Goal: Information Seeking & Learning: Learn about a topic

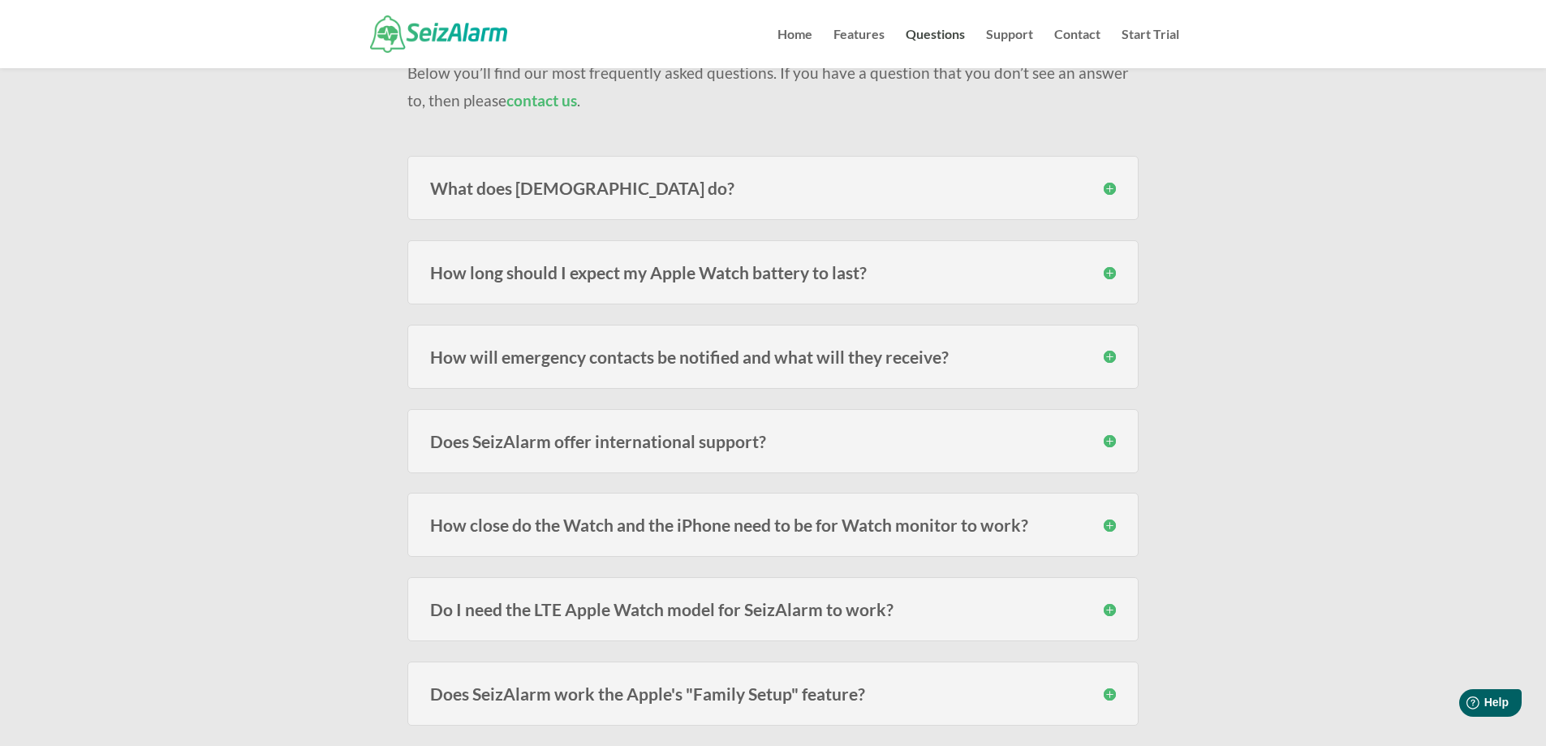
scroll to position [243, 0]
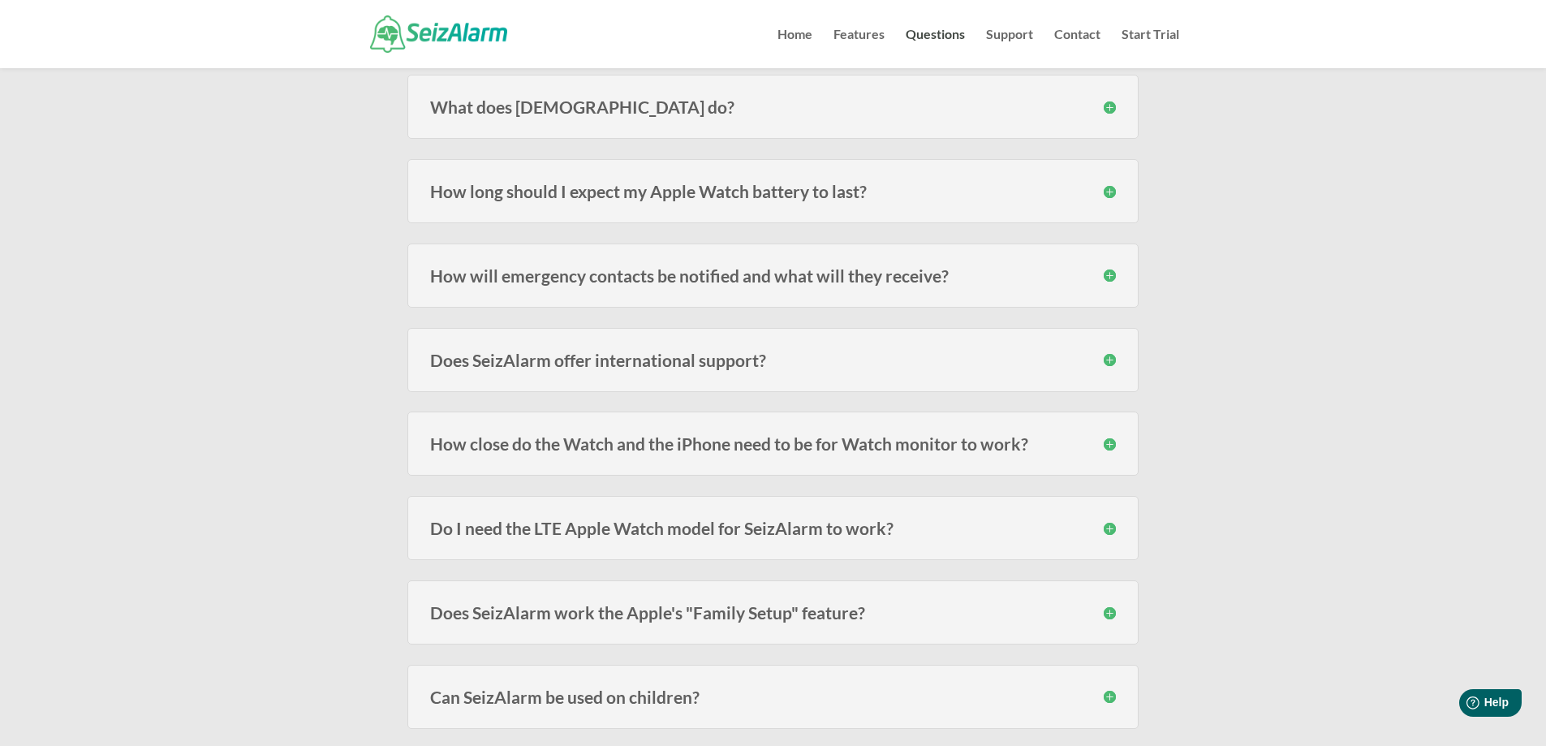
click at [767, 522] on h3 "Do I need the LTE Apple Watch model for SeizAlarm to work?" at bounding box center [773, 527] width 686 height 17
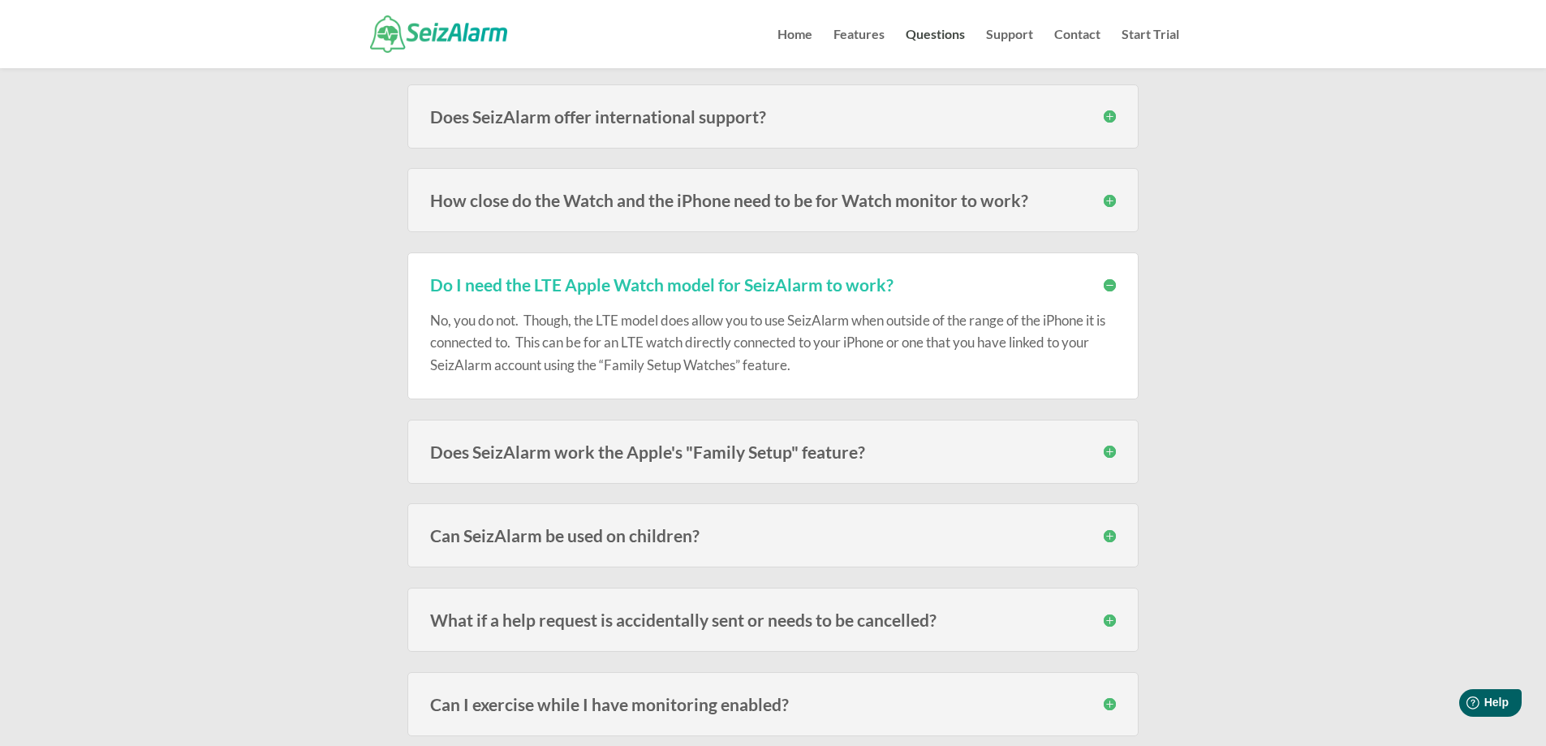
scroll to position [568, 0]
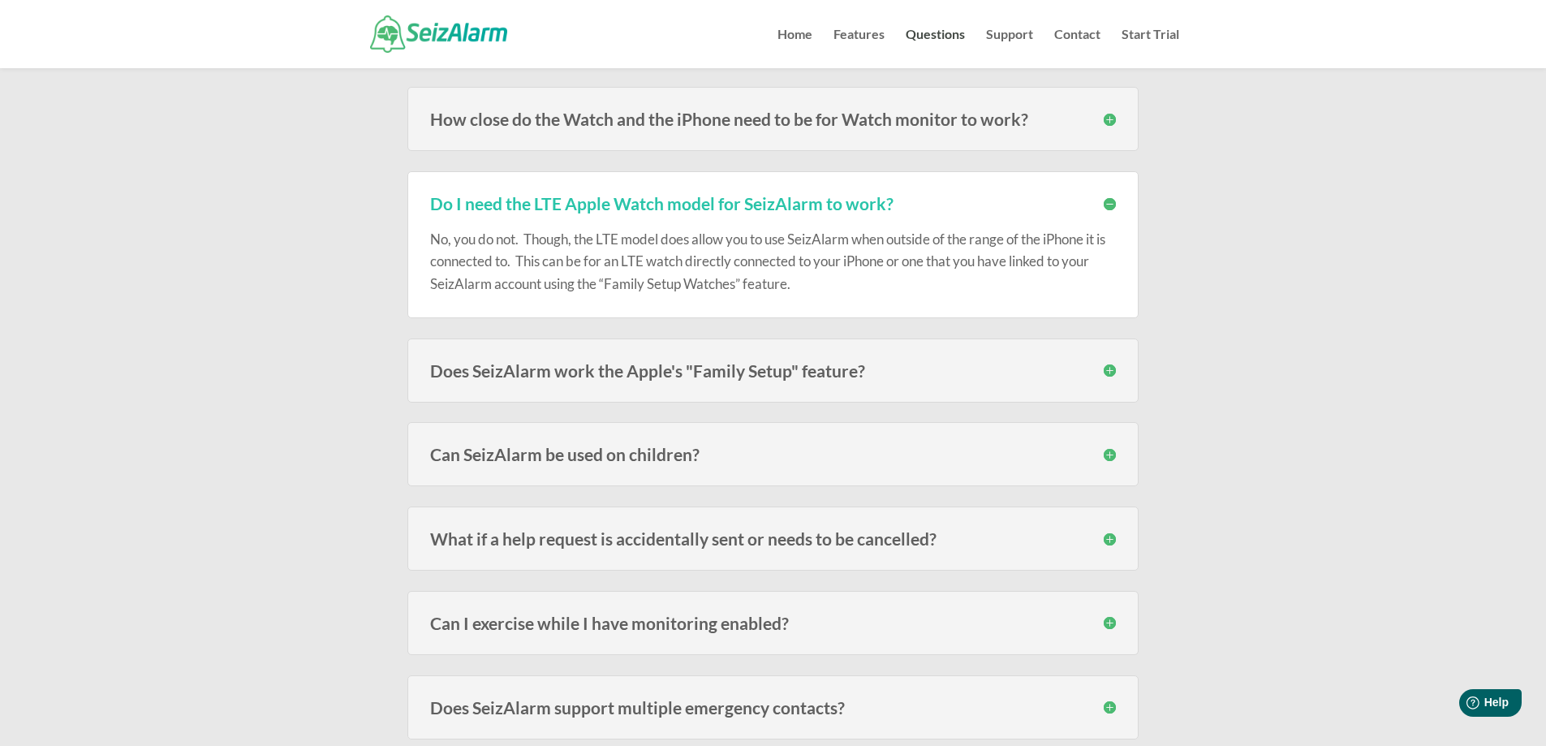
click at [534, 441] on div "Can SeizAlarm be used on children? Yes! We have many subscribers that use the W…" at bounding box center [772, 454] width 731 height 64
click at [534, 450] on h3 "Can SeizAlarm be used on children?" at bounding box center [773, 453] width 686 height 17
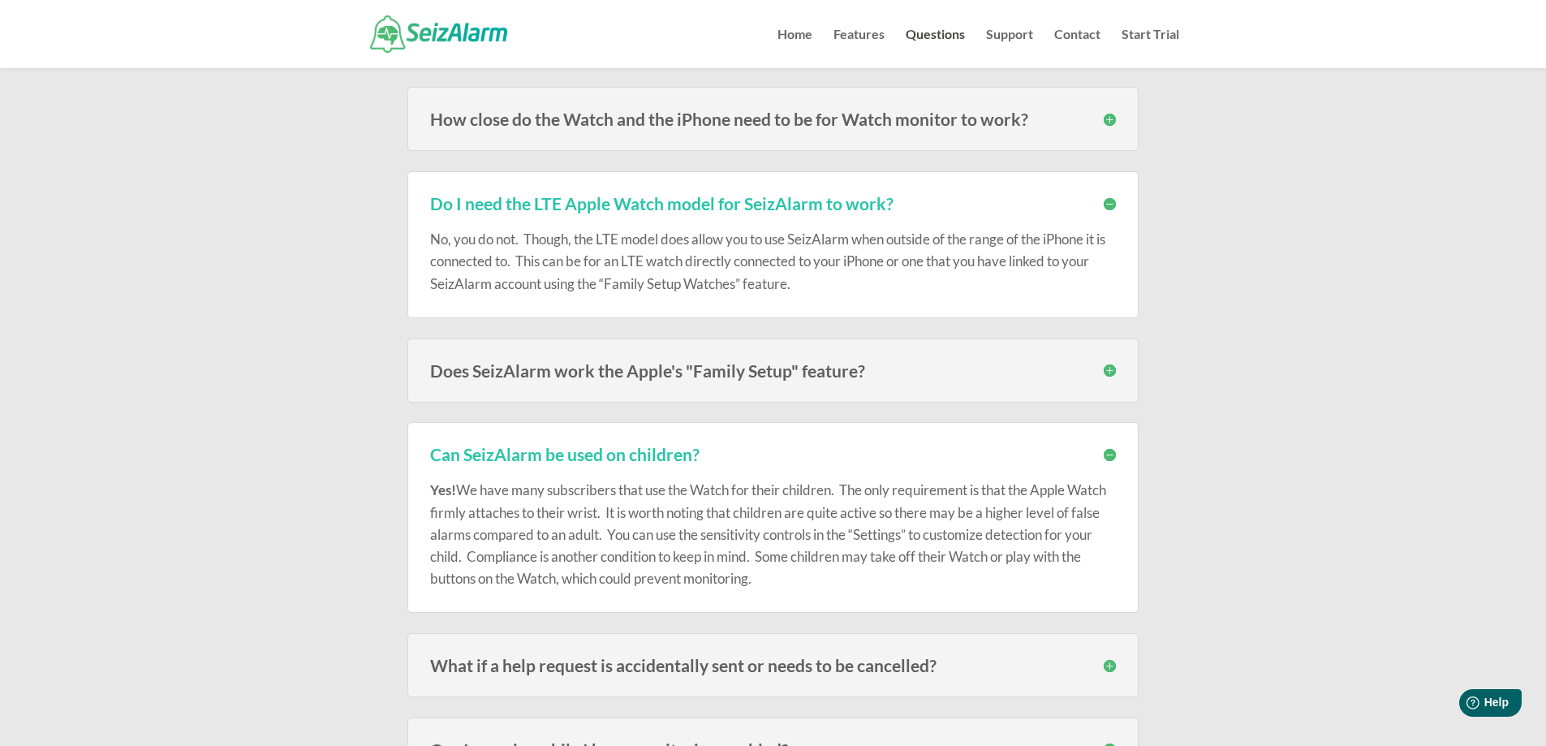
click at [534, 450] on h3 "Can SeizAlarm be used on children?" at bounding box center [773, 453] width 686 height 17
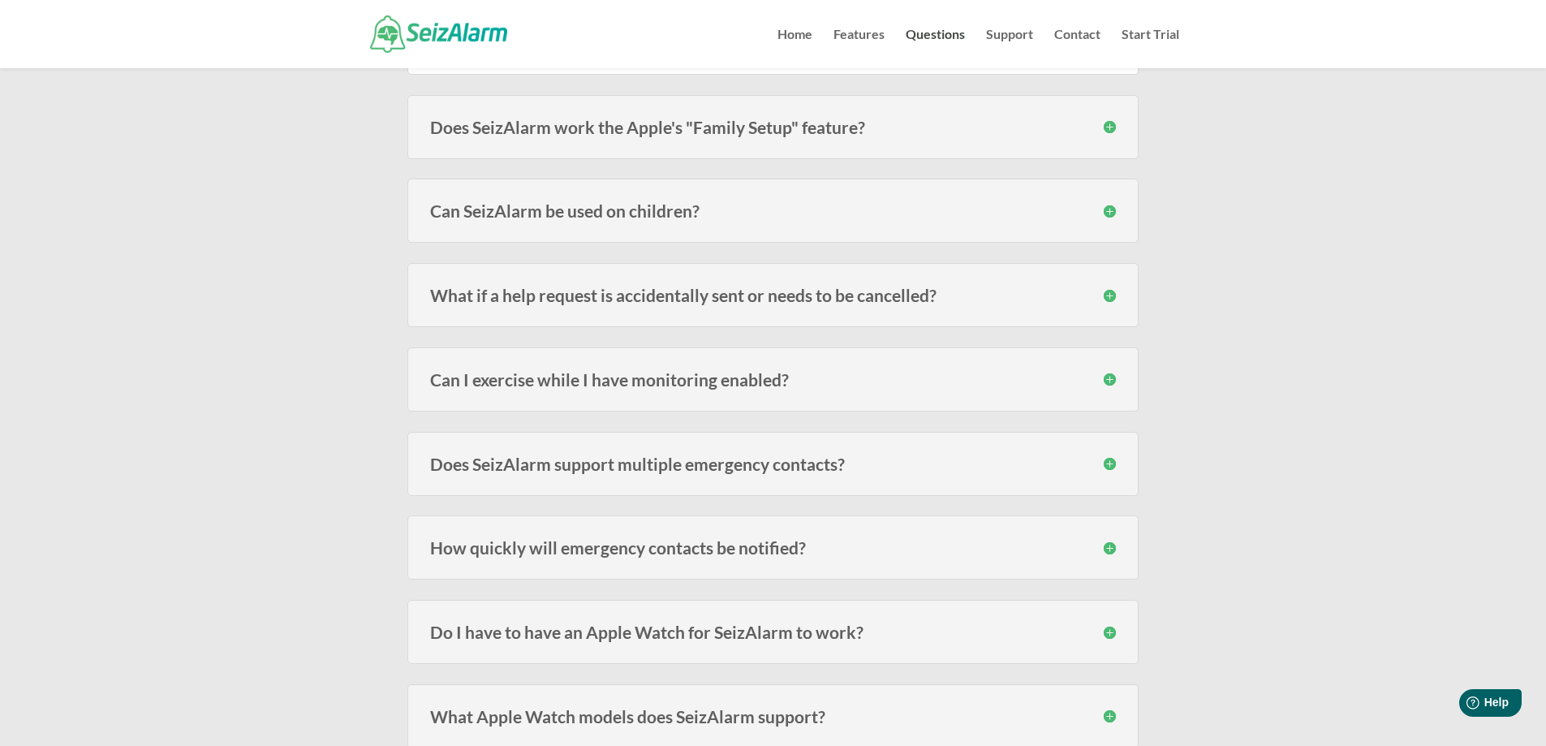
scroll to position [1055, 0]
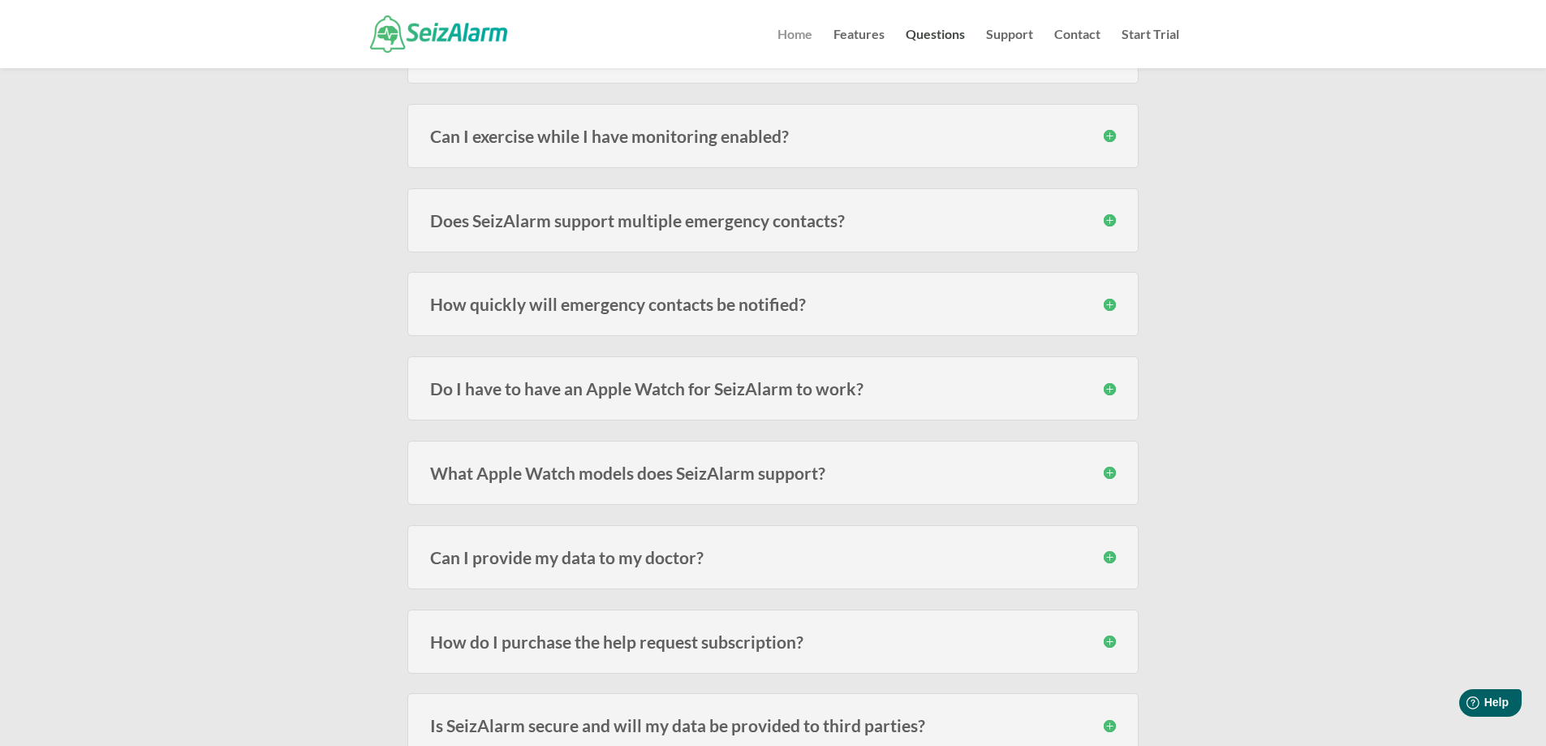
click at [779, 28] on link "Home" at bounding box center [794, 48] width 35 height 40
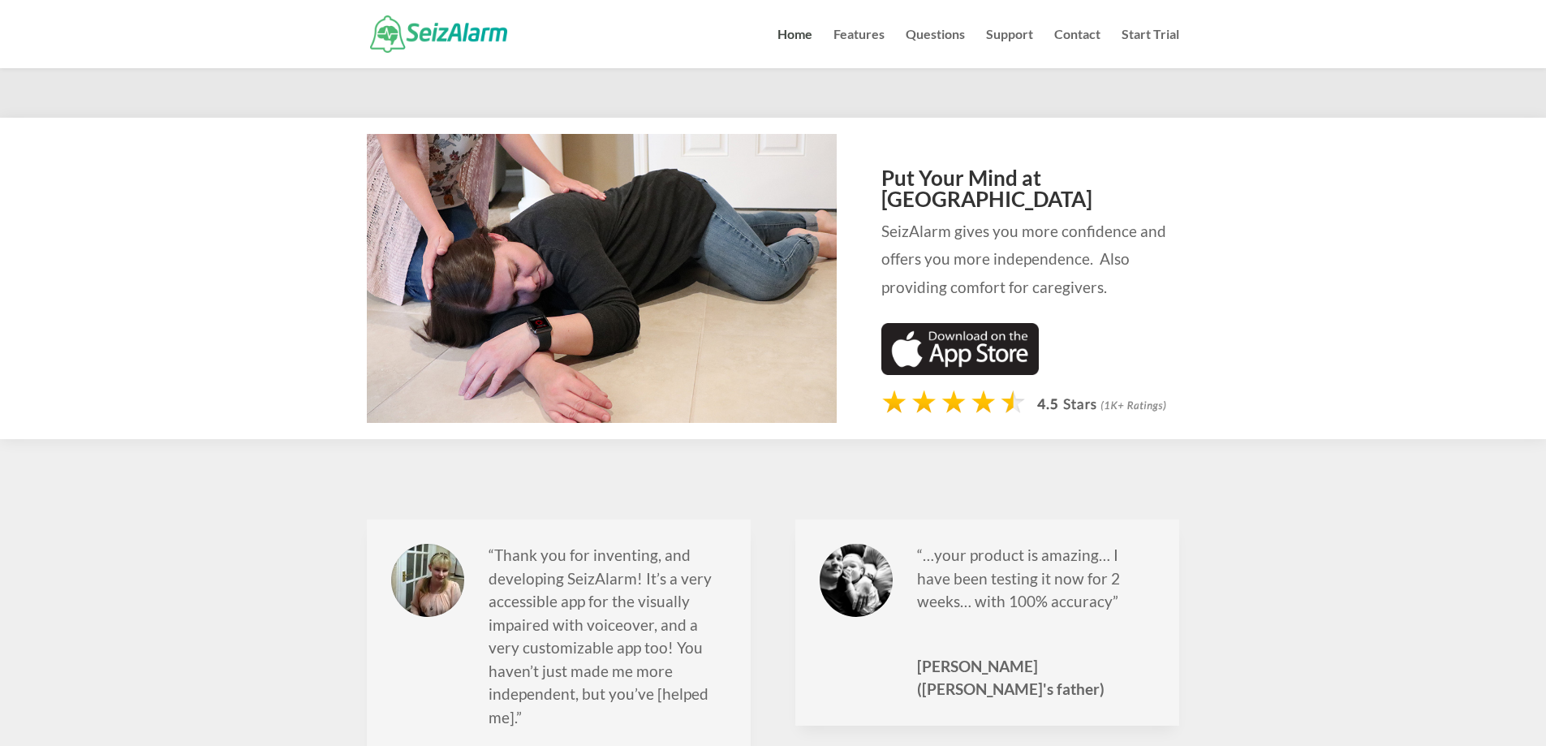
scroll to position [1947, 0]
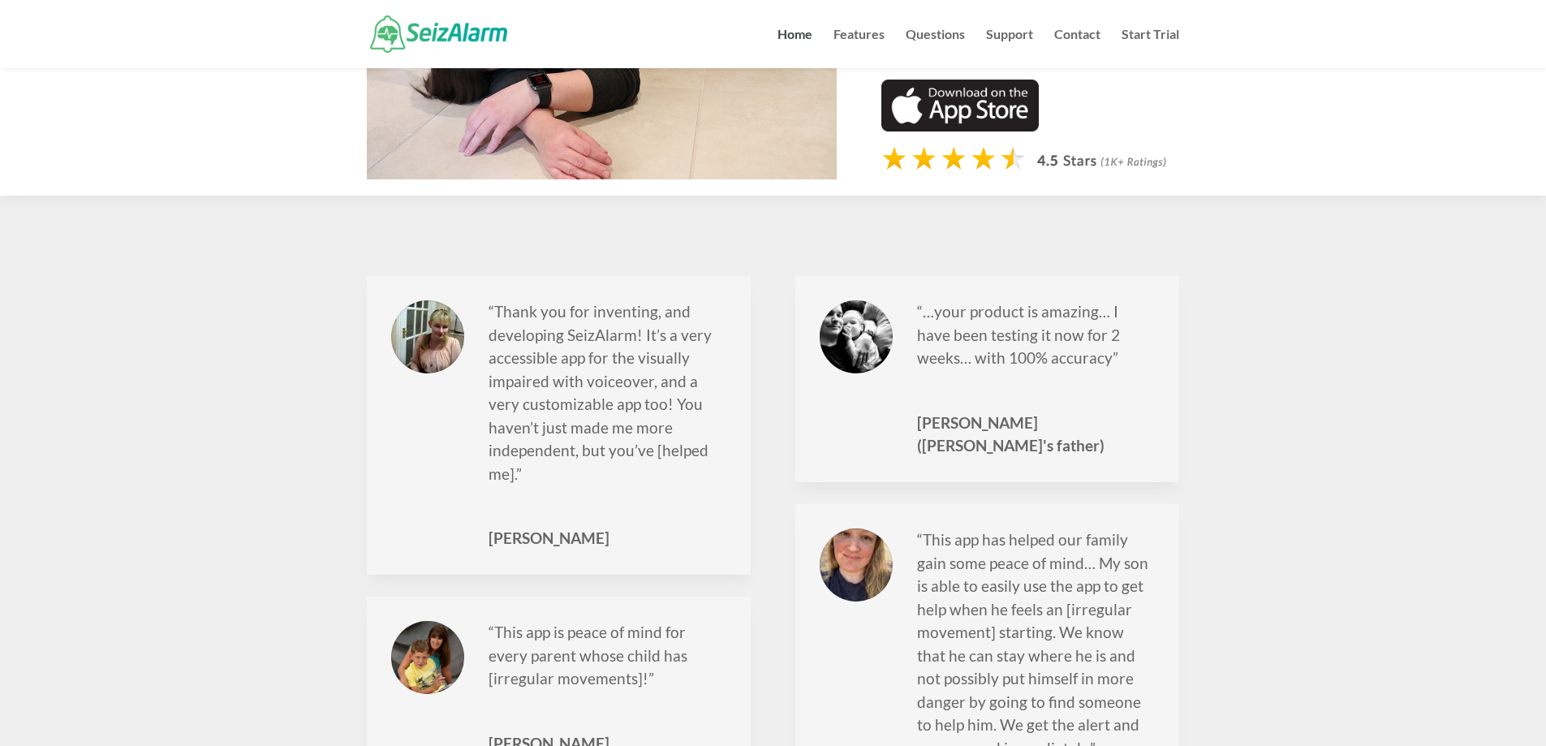
click at [982, 86] on img at bounding box center [960, 106] width 158 height 52
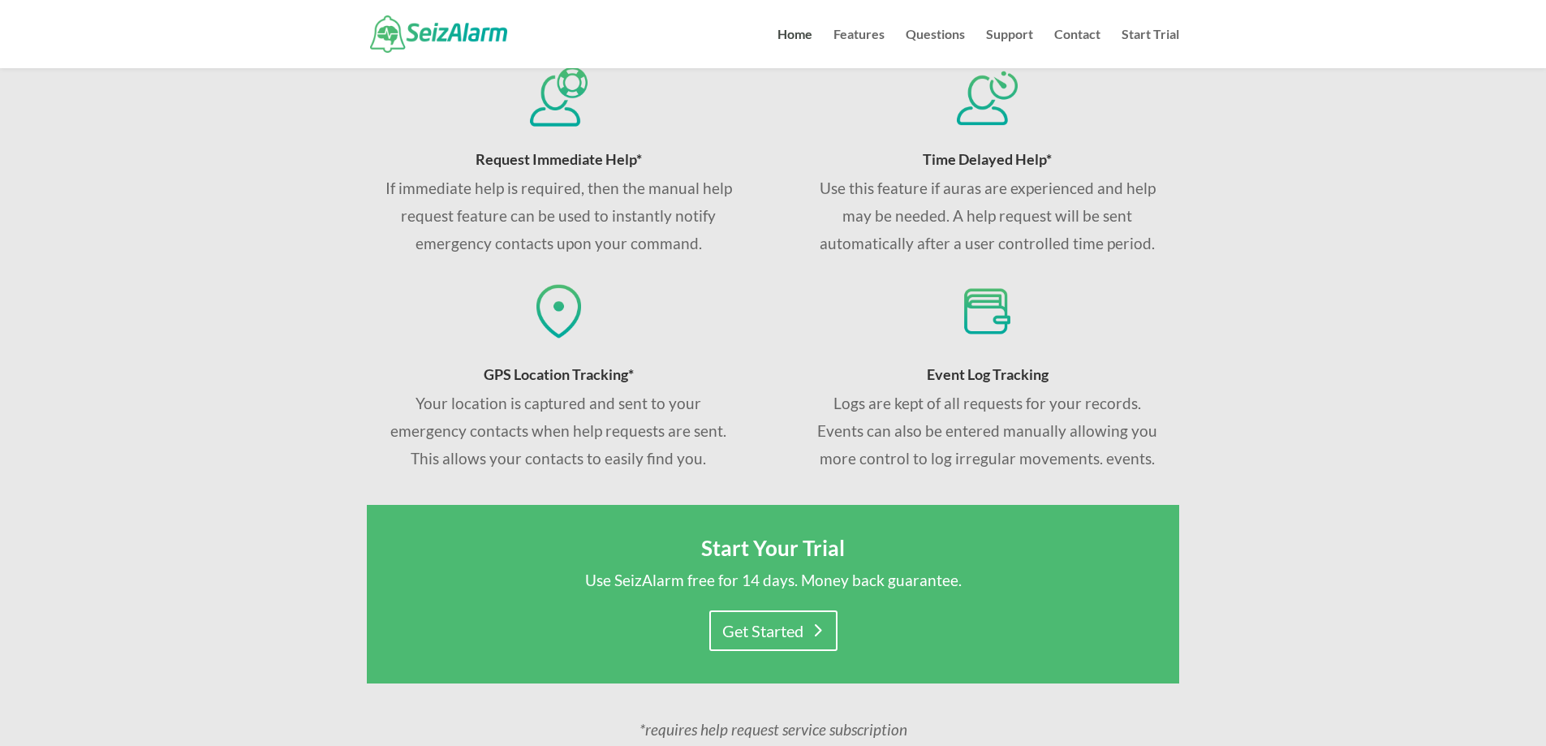
scroll to position [406, 0]
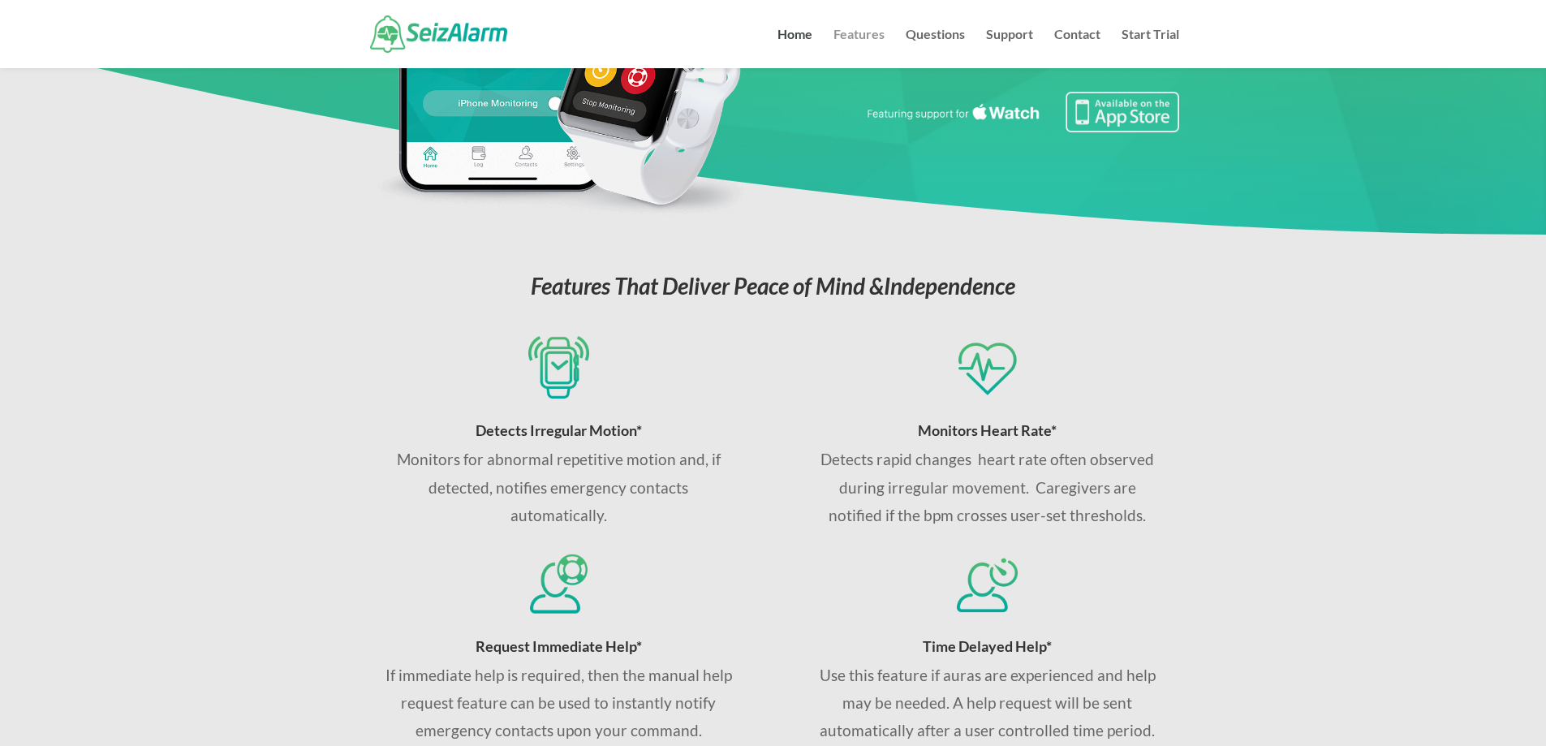
click at [872, 45] on link "Features" at bounding box center [858, 48] width 51 height 40
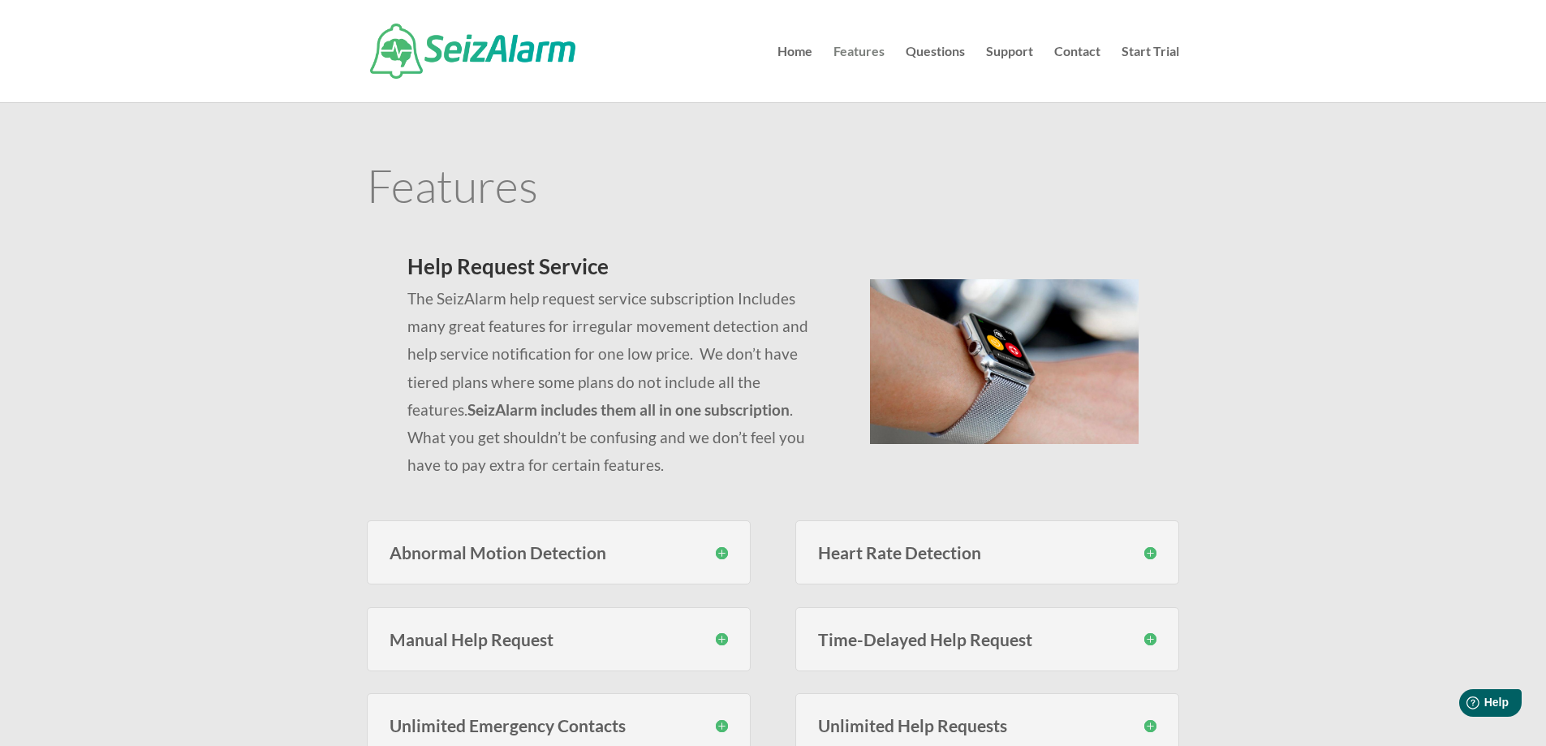
click at [875, 54] on link "Features" at bounding box center [858, 73] width 51 height 57
click at [950, 49] on link "Questions" at bounding box center [934, 73] width 59 height 57
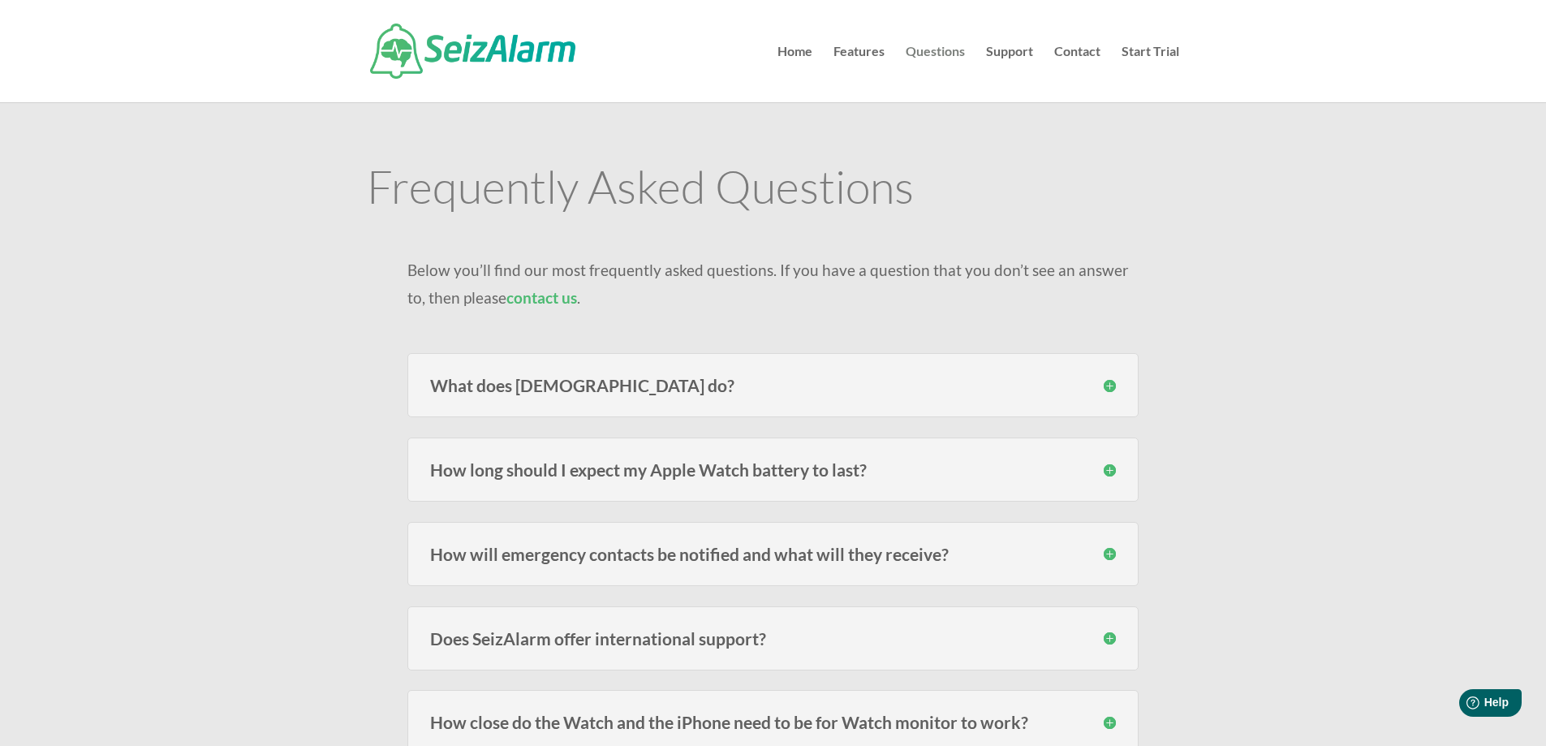
click at [944, 45] on link "Questions" at bounding box center [934, 73] width 59 height 57
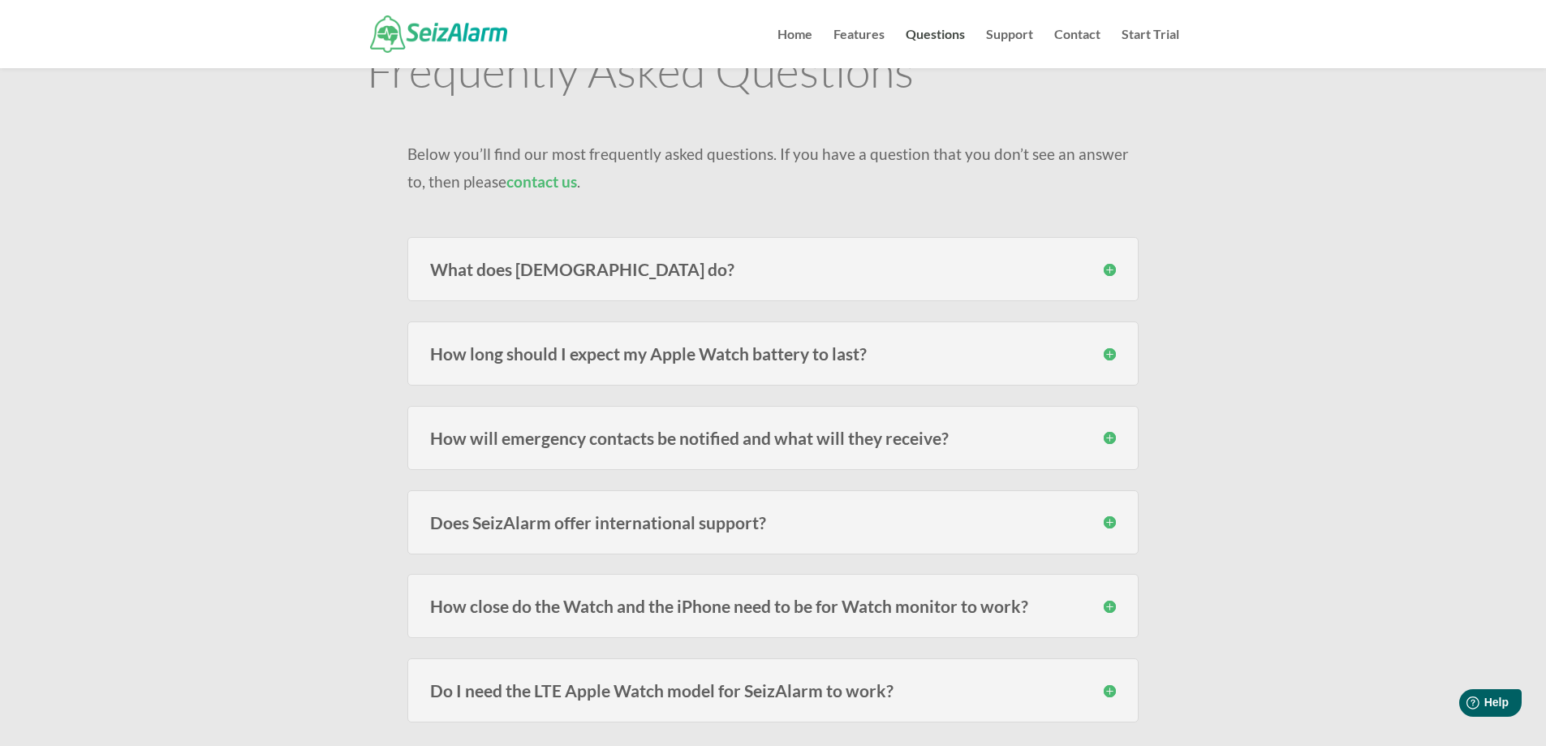
click at [729, 345] on h3 "How long should I expect my Apple Watch battery to last?" at bounding box center [773, 353] width 686 height 17
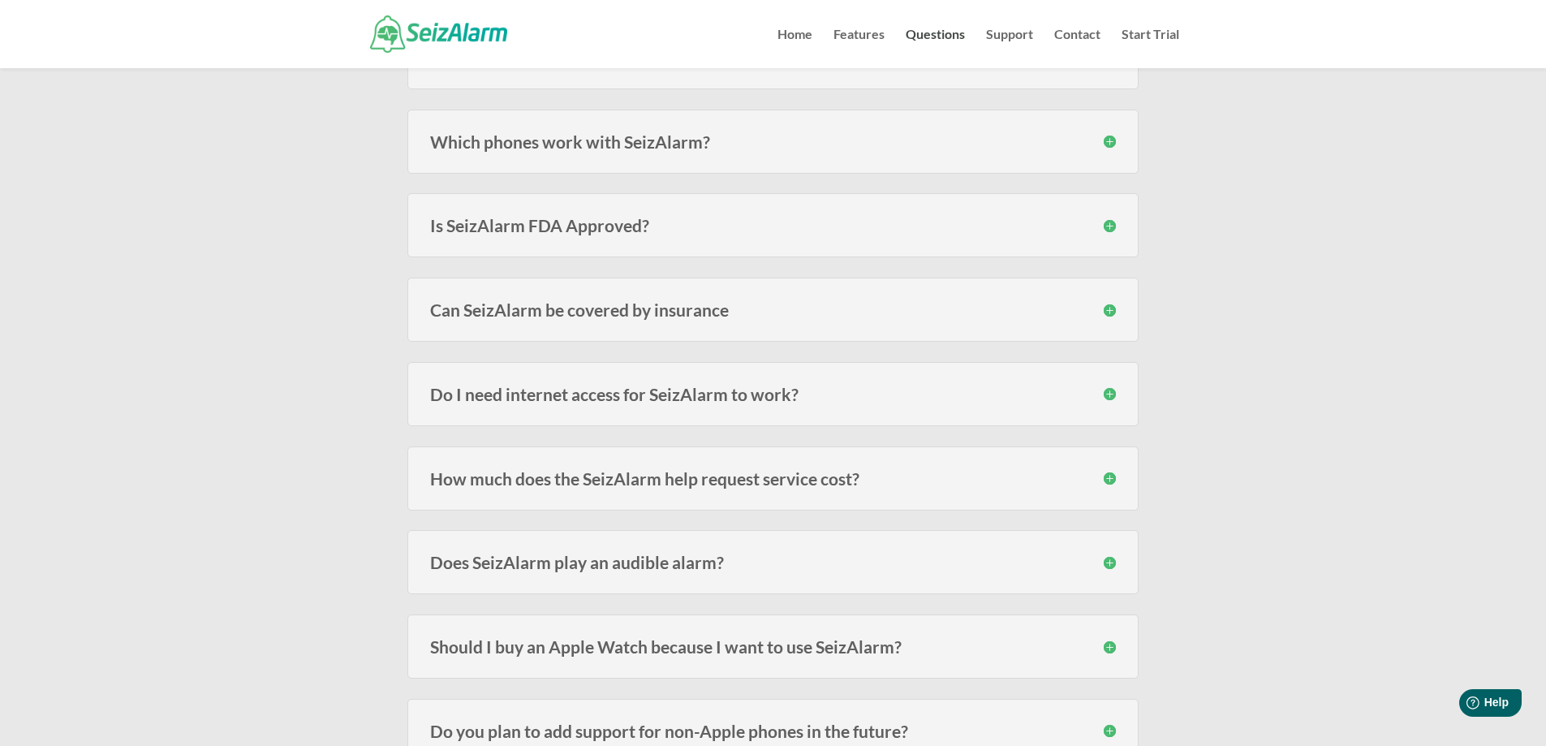
scroll to position [1704, 0]
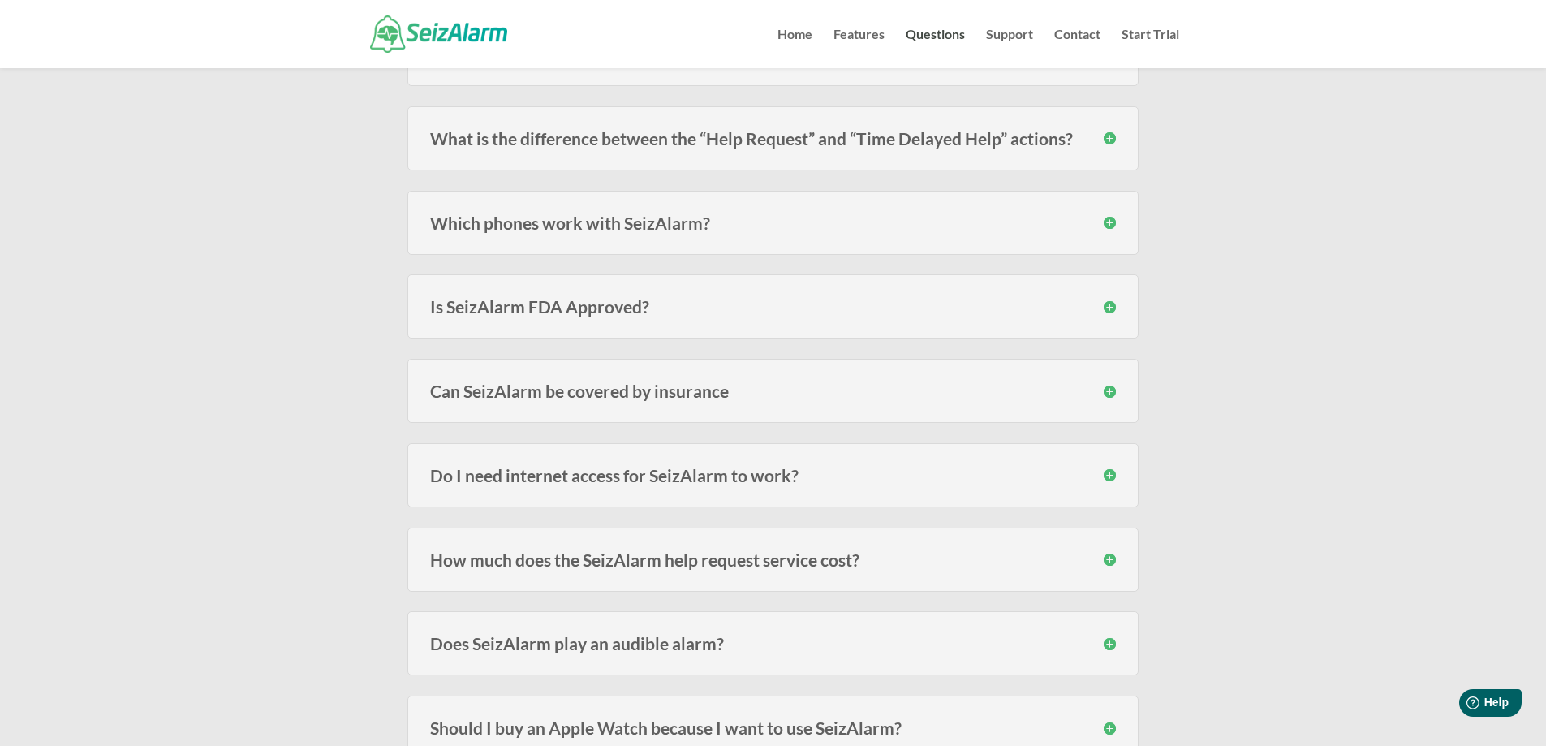
click at [539, 301] on h3 "Is SeizAlarm FDA Approved?" at bounding box center [773, 306] width 686 height 17
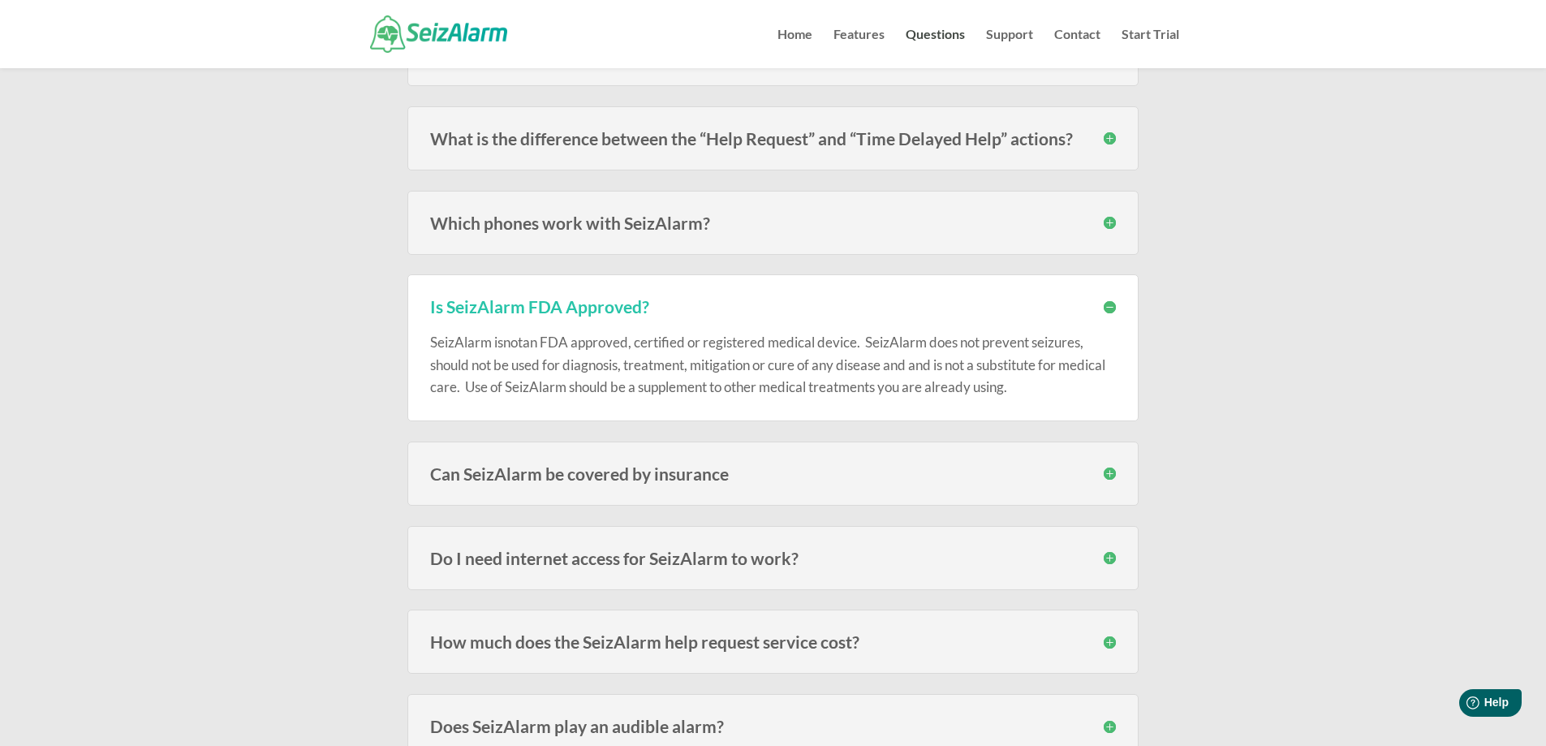
click at [536, 298] on h3 "Is SeizAlarm FDA Approved?" at bounding box center [773, 306] width 686 height 17
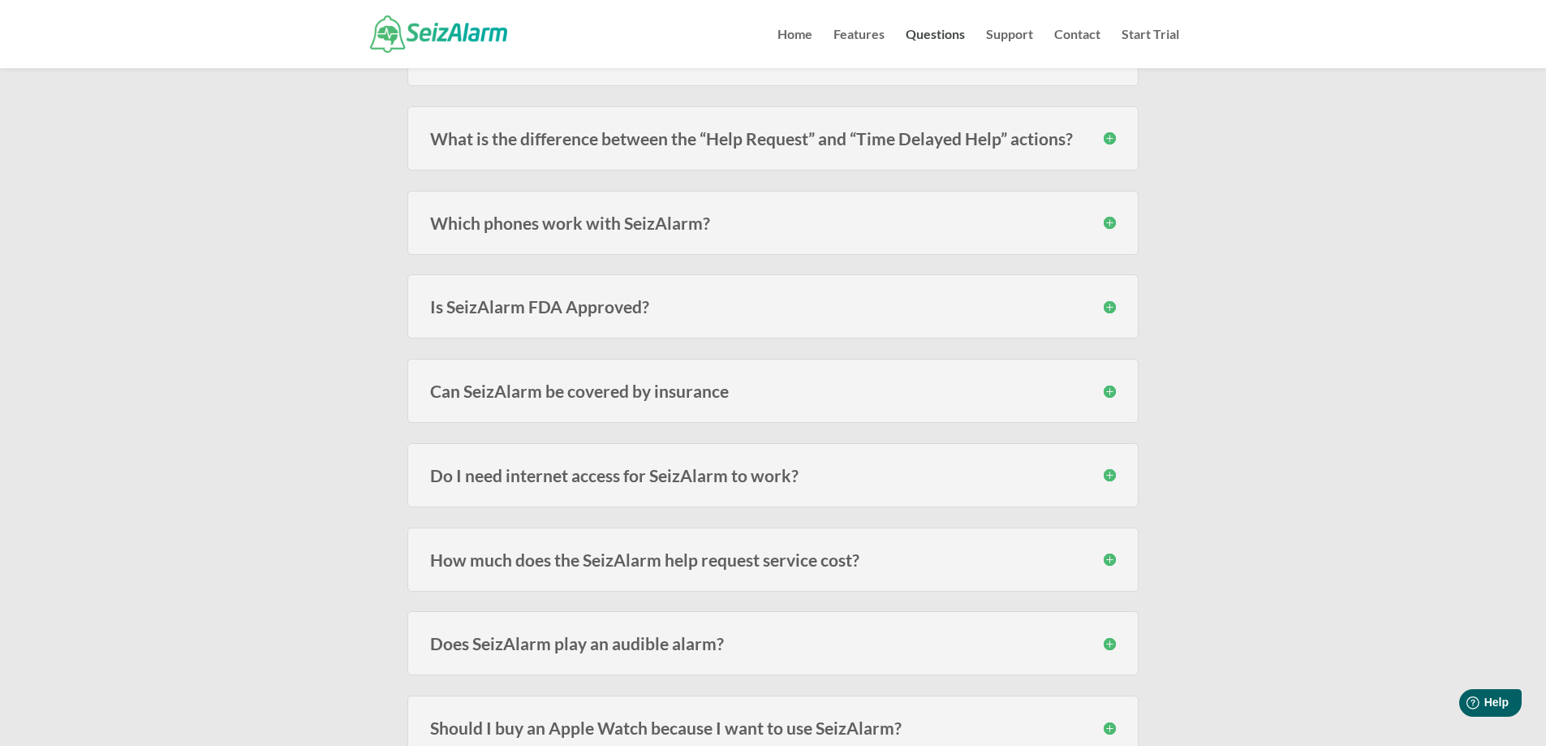
click at [547, 224] on h3 "Which phones work with SeizAlarm?" at bounding box center [773, 222] width 686 height 17
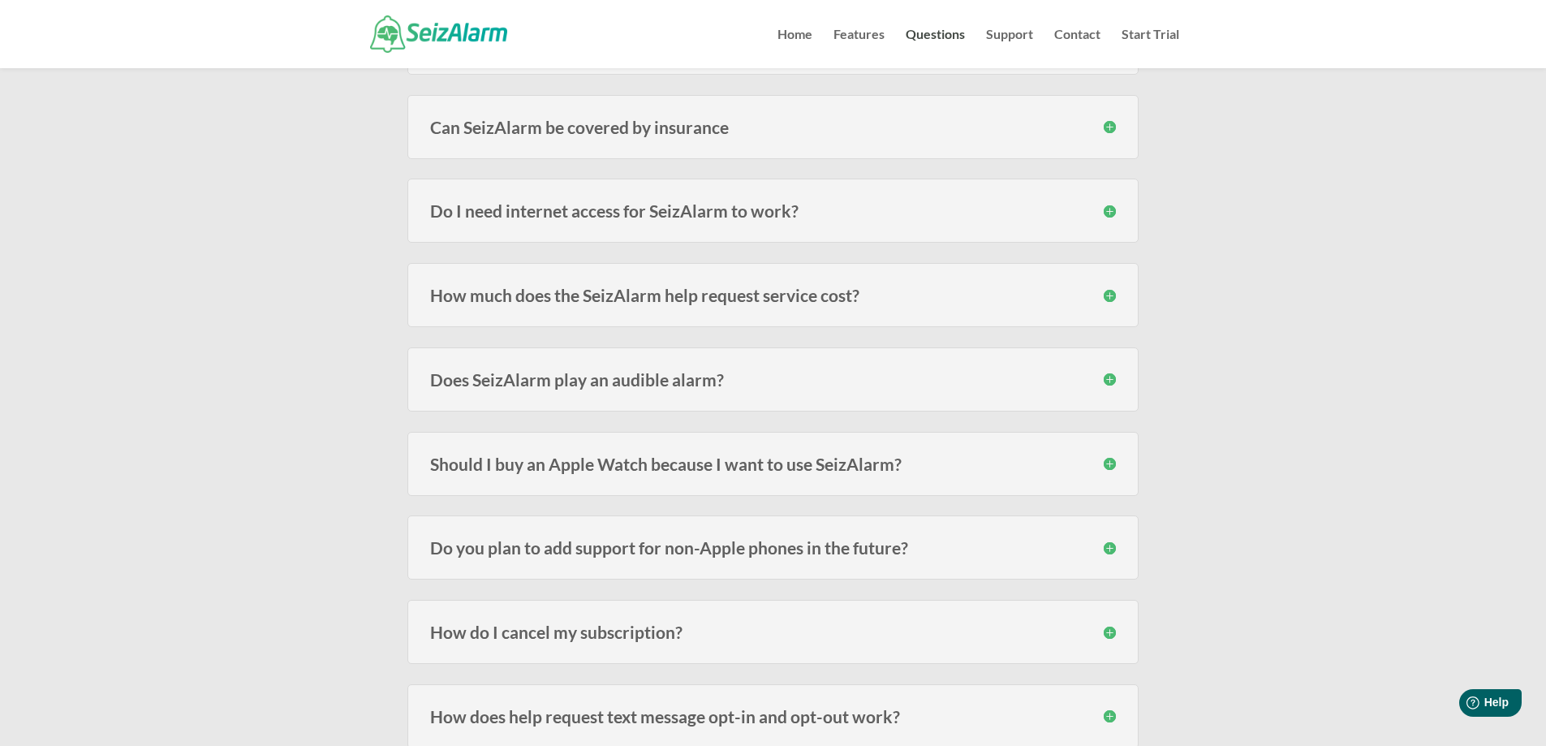
scroll to position [2190, 0]
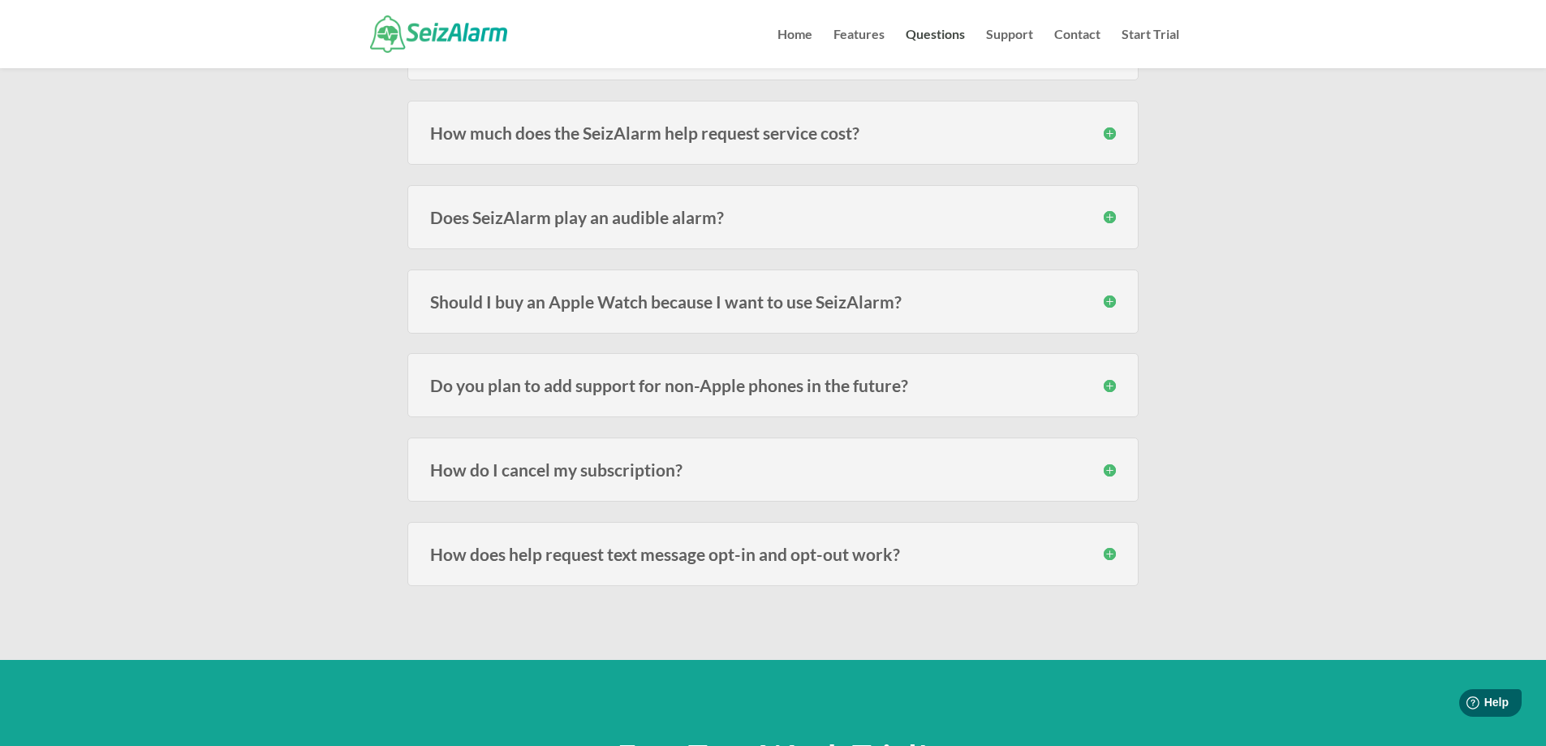
click at [743, 298] on h3 "Should I buy an Apple Watch because I want to use SeizAlarm?" at bounding box center [773, 301] width 686 height 17
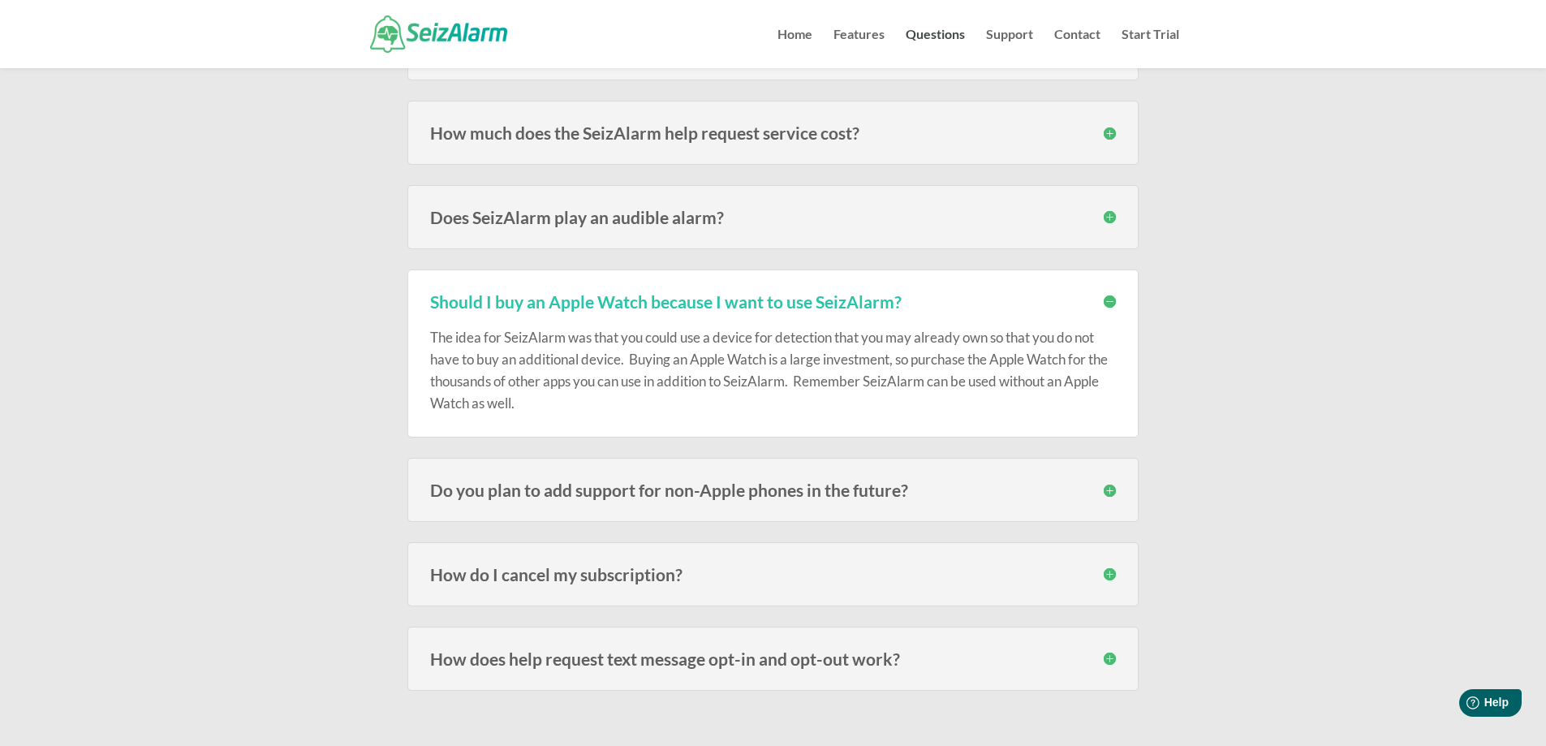
scroll to position [2272, 0]
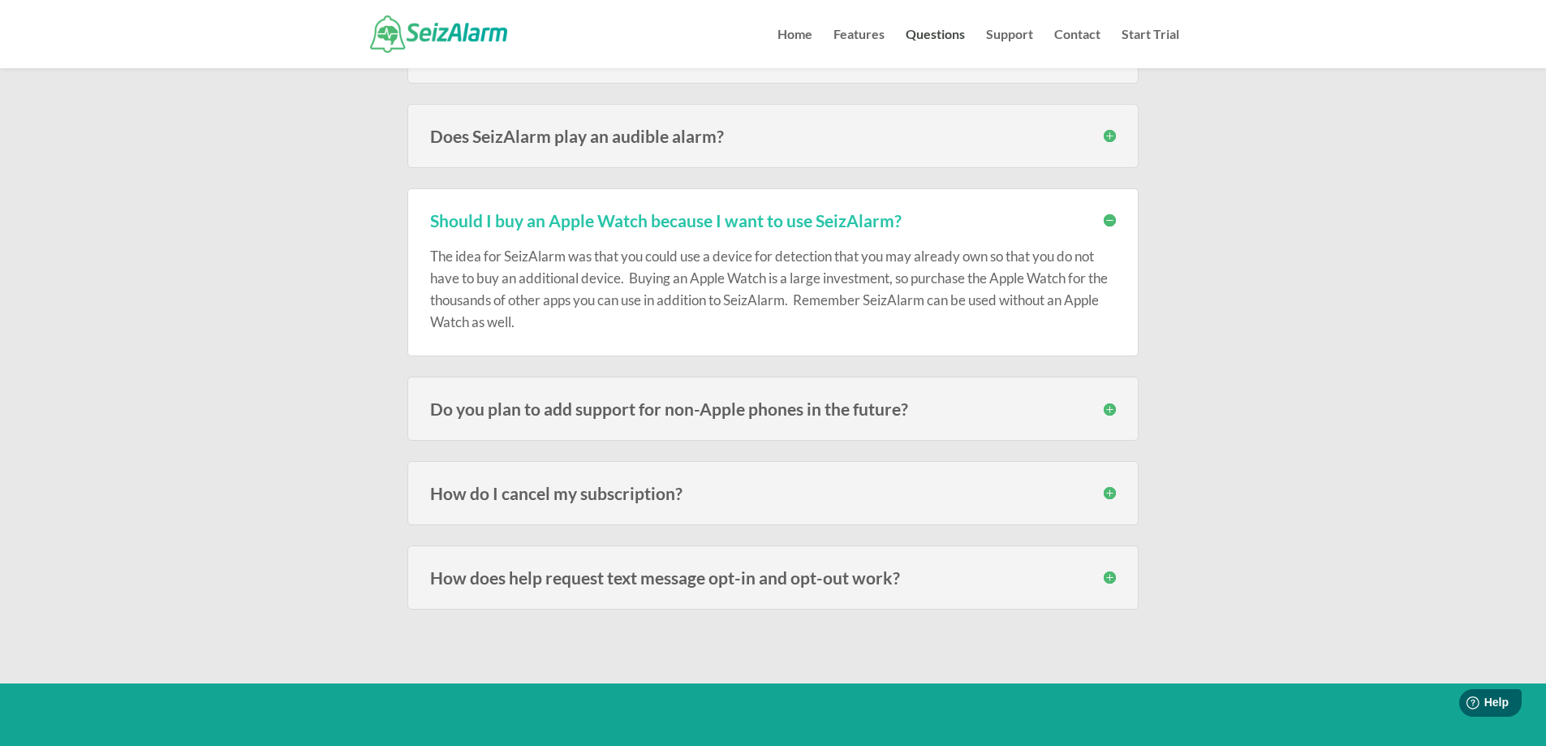
click at [424, 492] on div "How do I cancel my subscription? Since SeizAlarm use Apple’s built in subscript…" at bounding box center [772, 493] width 731 height 64
click at [480, 492] on h3 "How do I cancel my subscription?" at bounding box center [773, 492] width 686 height 17
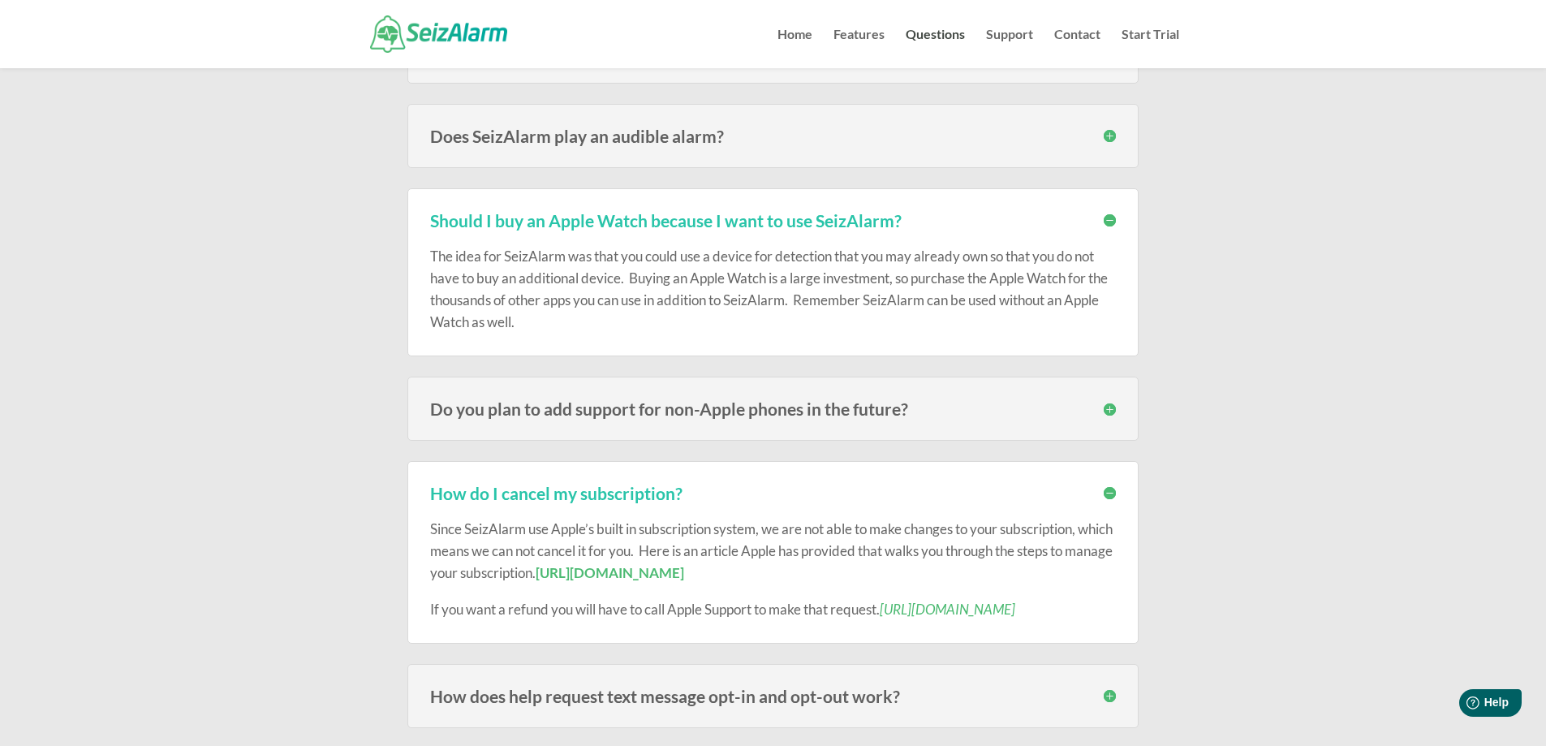
click at [684, 570] on link "[URL][DOMAIN_NAME]" at bounding box center [609, 572] width 148 height 17
